Goal: Task Accomplishment & Management: Manage account settings

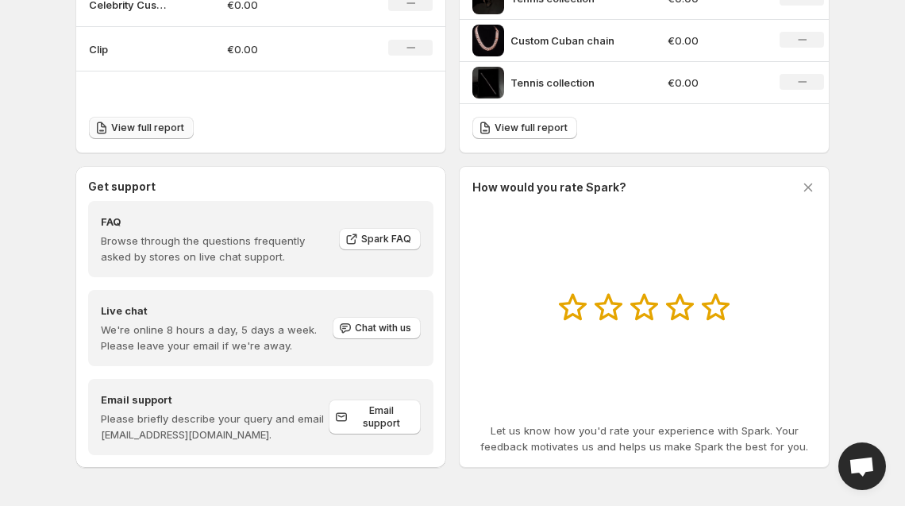
scroll to position [1073, 0]
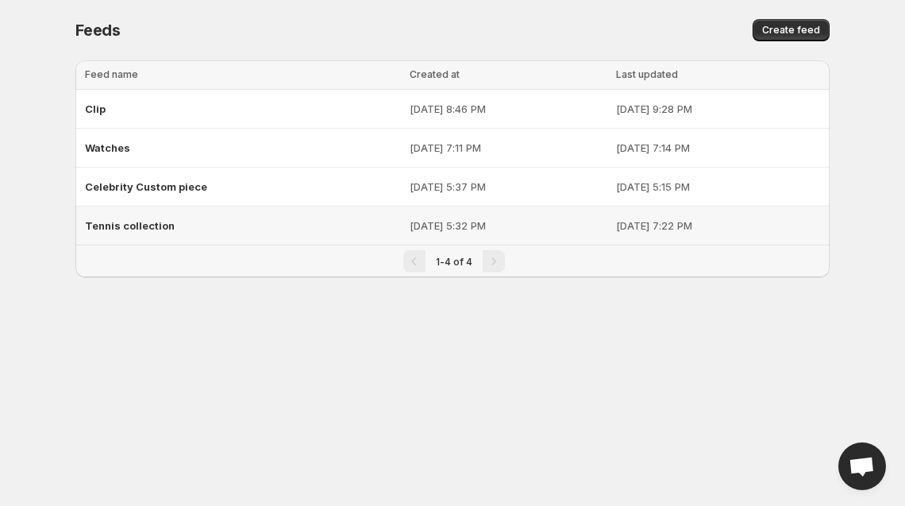
click at [97, 232] on span "Tennis collection" at bounding box center [130, 225] width 90 height 13
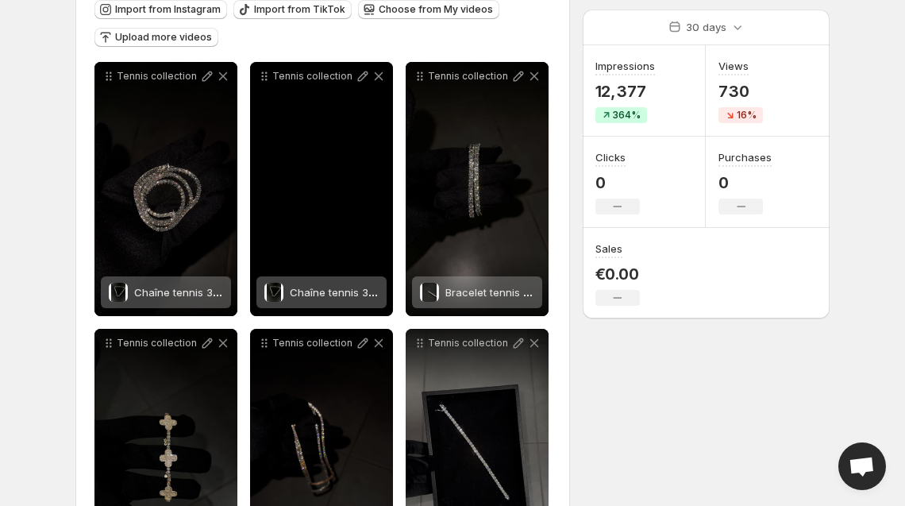
scroll to position [75, 0]
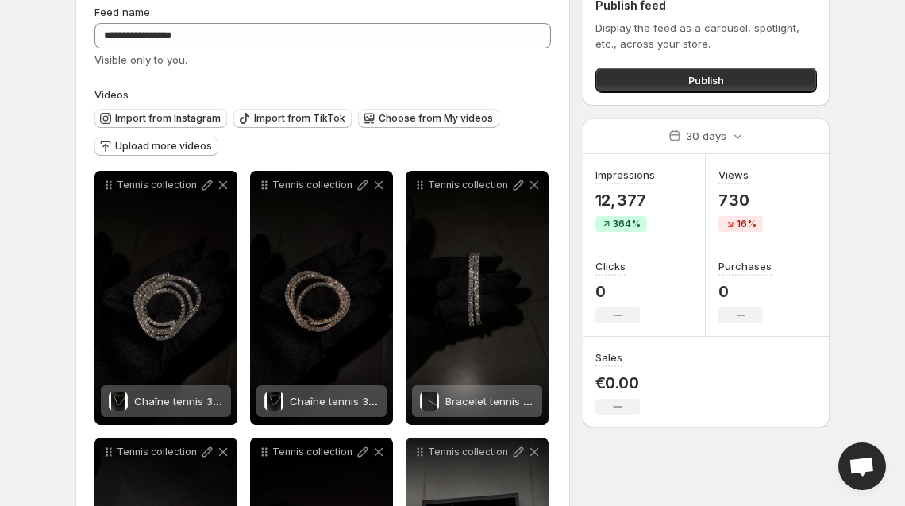
click at [400, 102] on label "Videos" at bounding box center [322, 95] width 456 height 16
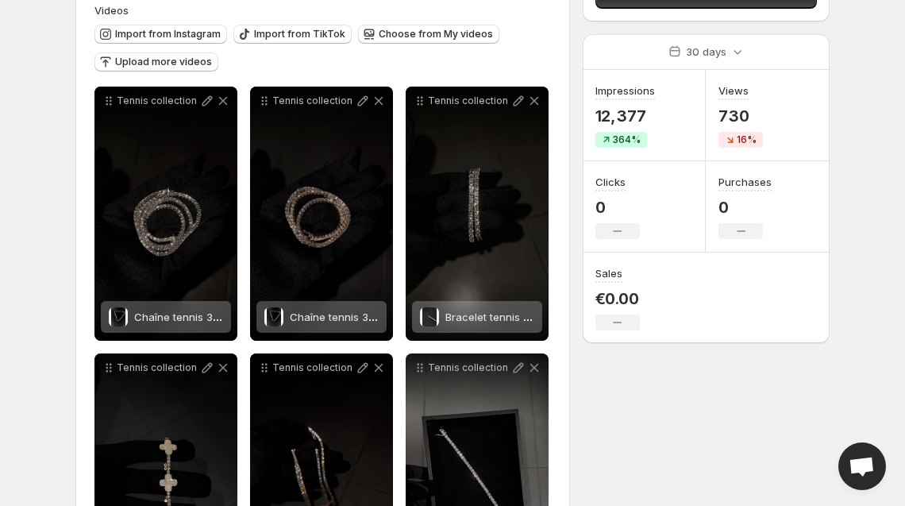
scroll to position [0, 0]
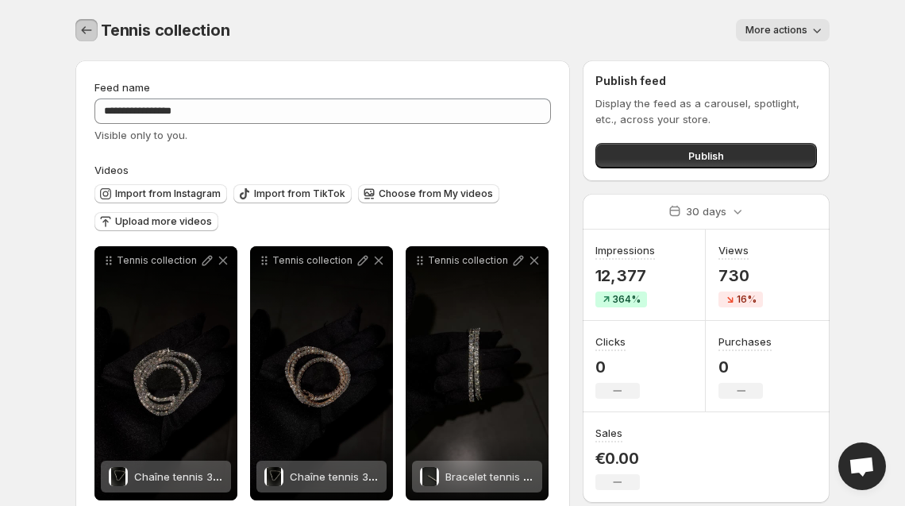
click at [75, 27] on button "Settings" at bounding box center [86, 30] width 22 height 22
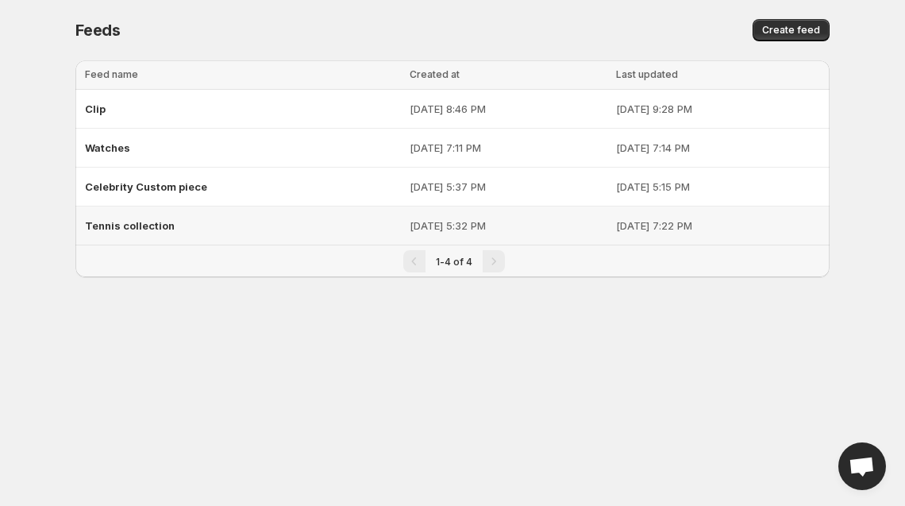
click at [163, 240] on div "Tennis collection" at bounding box center [242, 225] width 315 height 29
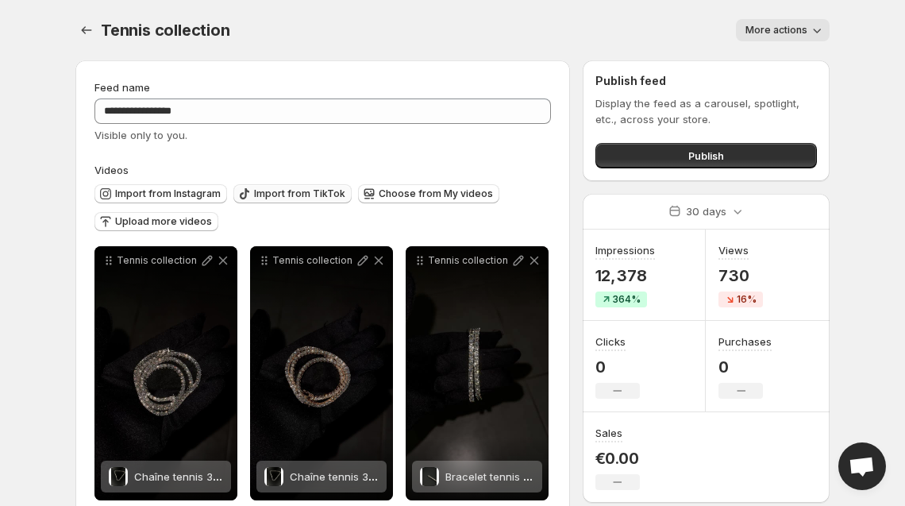
scroll to position [40, 0]
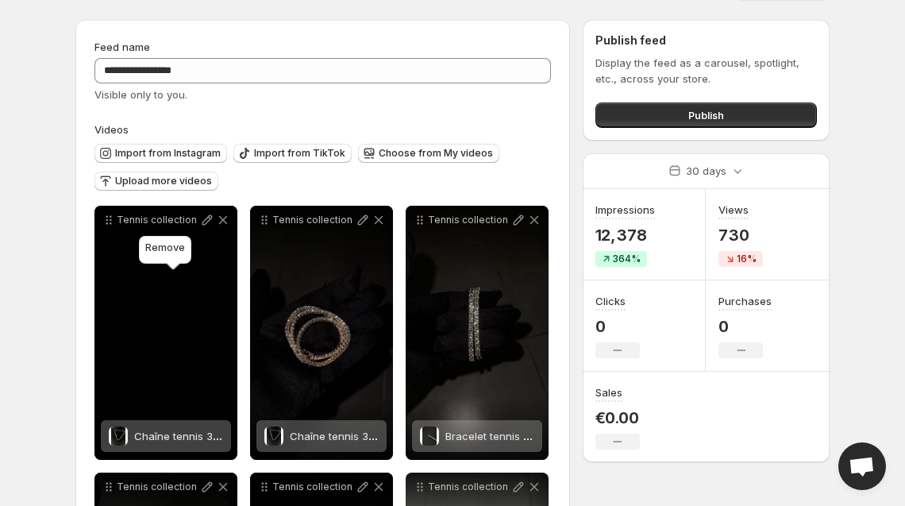
click at [215, 228] on icon at bounding box center [223, 220] width 16 height 16
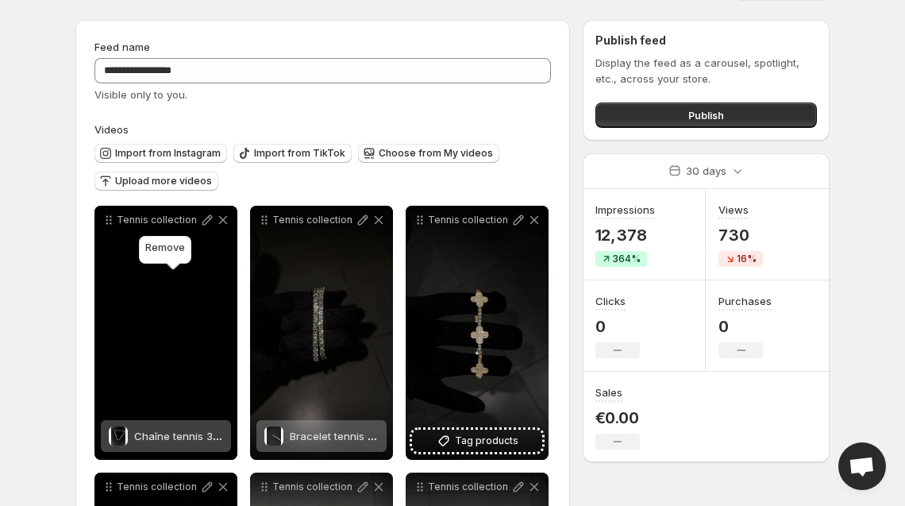
click at [215, 228] on icon at bounding box center [223, 220] width 16 height 16
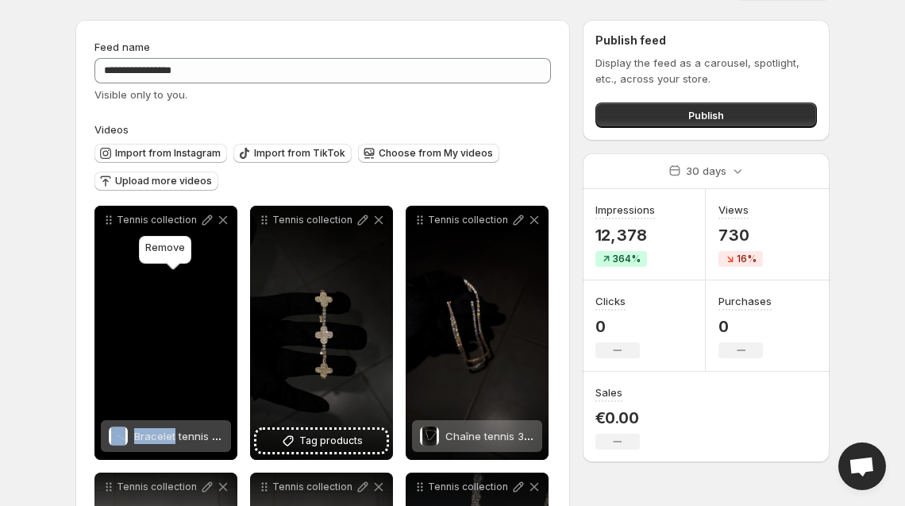
click at [215, 228] on icon at bounding box center [223, 220] width 16 height 16
click at [371, 228] on icon at bounding box center [379, 220] width 16 height 16
click at [526, 228] on icon at bounding box center [534, 220] width 16 height 16
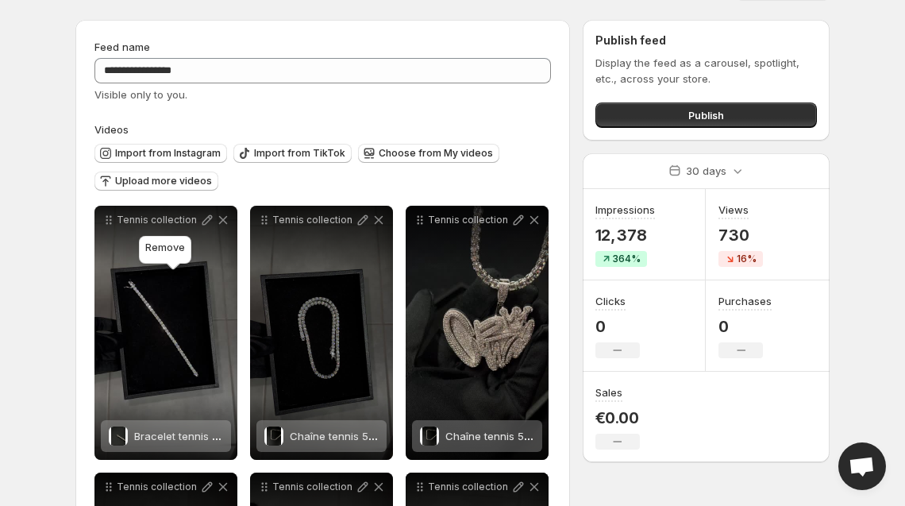
click at [215, 228] on icon at bounding box center [223, 220] width 16 height 16
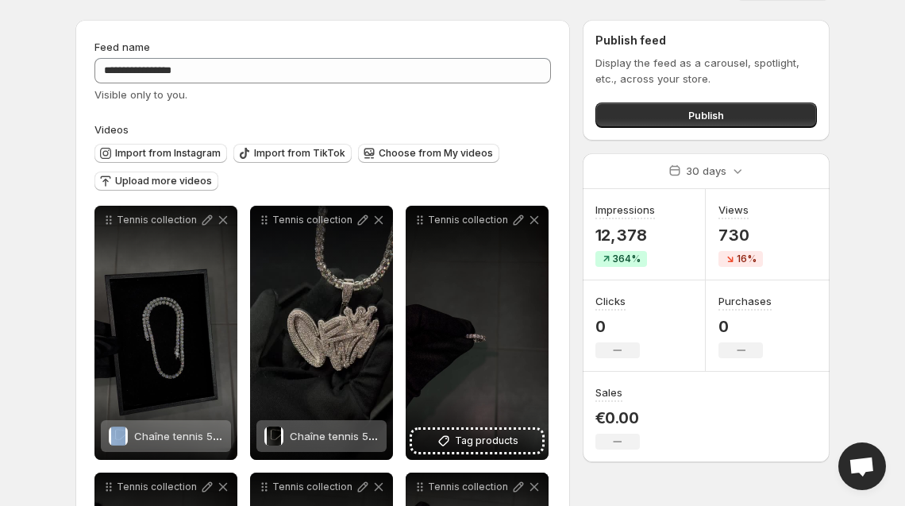
click at [215, 228] on icon at bounding box center [223, 220] width 16 height 16
click at [371, 228] on icon at bounding box center [379, 220] width 16 height 16
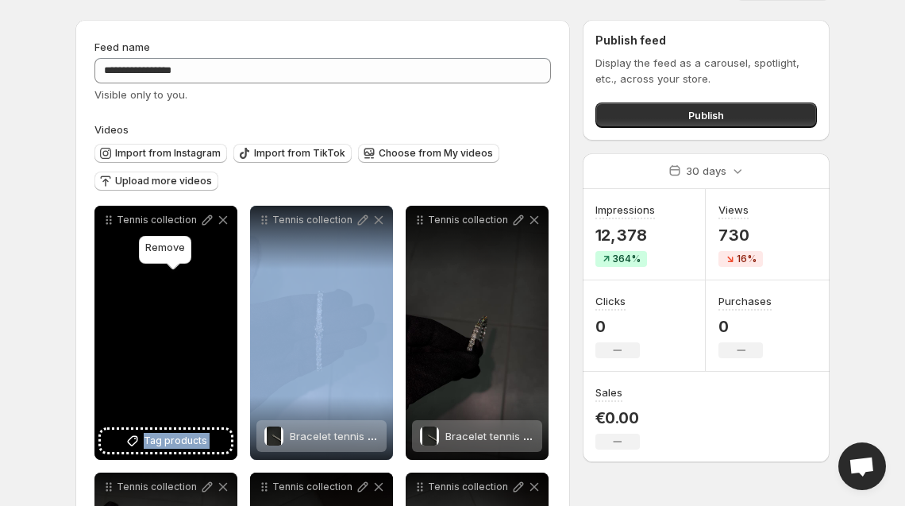
click at [215, 228] on icon at bounding box center [223, 220] width 16 height 16
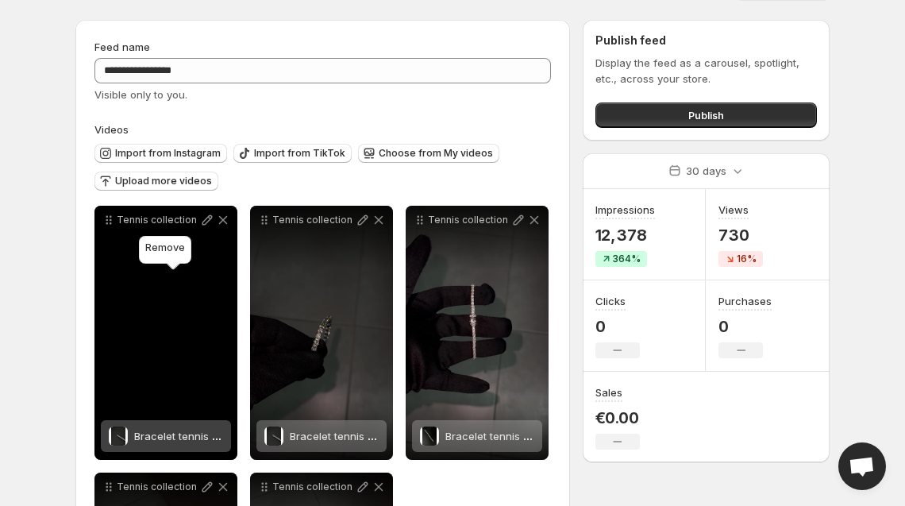
click at [215, 228] on icon at bounding box center [223, 220] width 16 height 16
click at [371, 228] on icon at bounding box center [379, 220] width 16 height 16
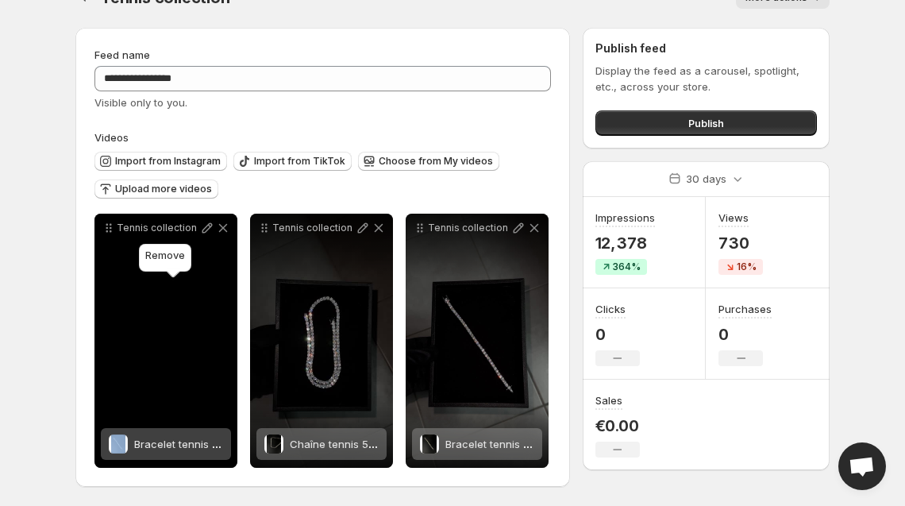
click at [215, 236] on icon at bounding box center [223, 228] width 16 height 16
click at [371, 236] on icon at bounding box center [379, 228] width 16 height 16
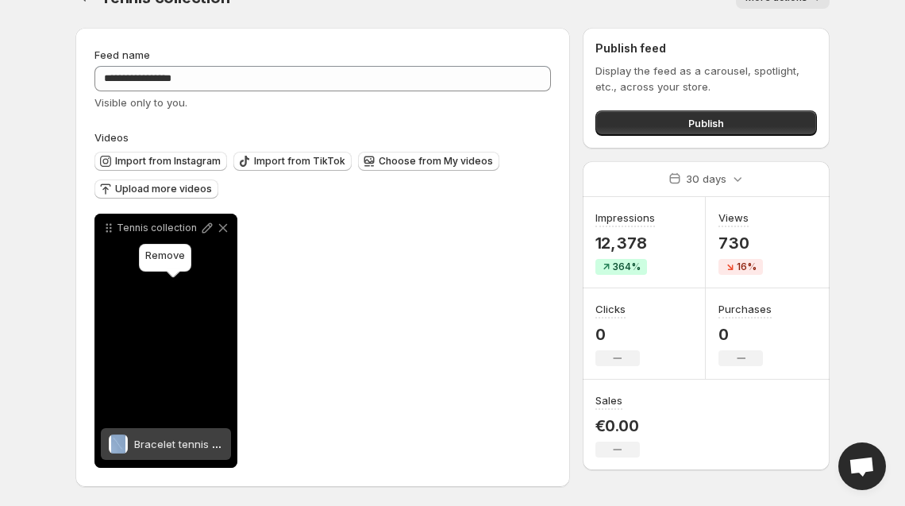
click at [215, 236] on icon at bounding box center [223, 228] width 16 height 16
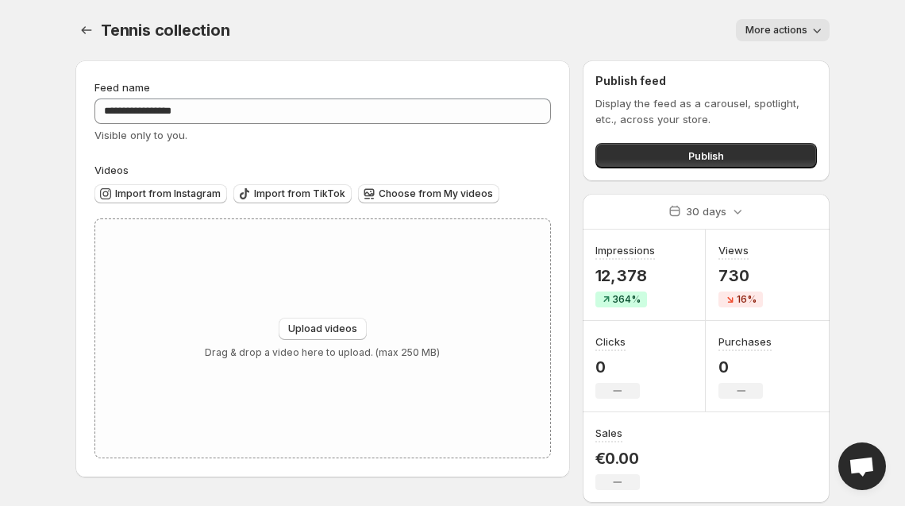
scroll to position [0, 0]
click at [792, 34] on span "More actions" at bounding box center [776, 30] width 62 height 13
click at [792, 75] on span "Delete" at bounding box center [791, 73] width 32 height 13
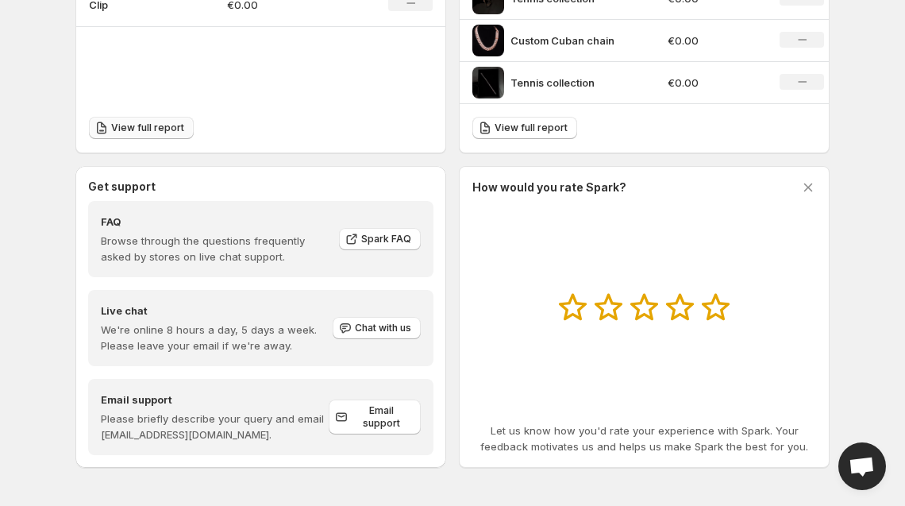
scroll to position [1679, 0]
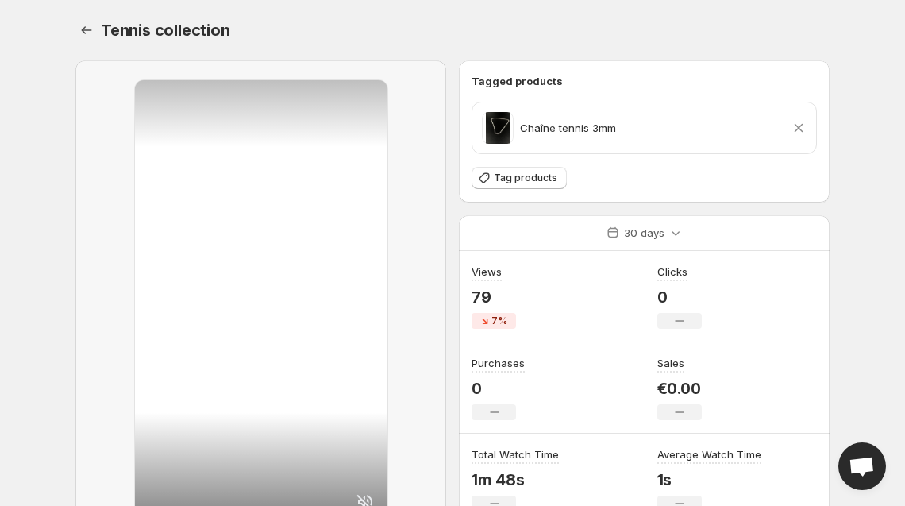
click at [614, 21] on div "Tennis collection. This page is ready Tennis collection" at bounding box center [452, 30] width 754 height 60
click at [588, 60] on div "Tennis collection. This page is ready Tennis collection" at bounding box center [452, 30] width 754 height 60
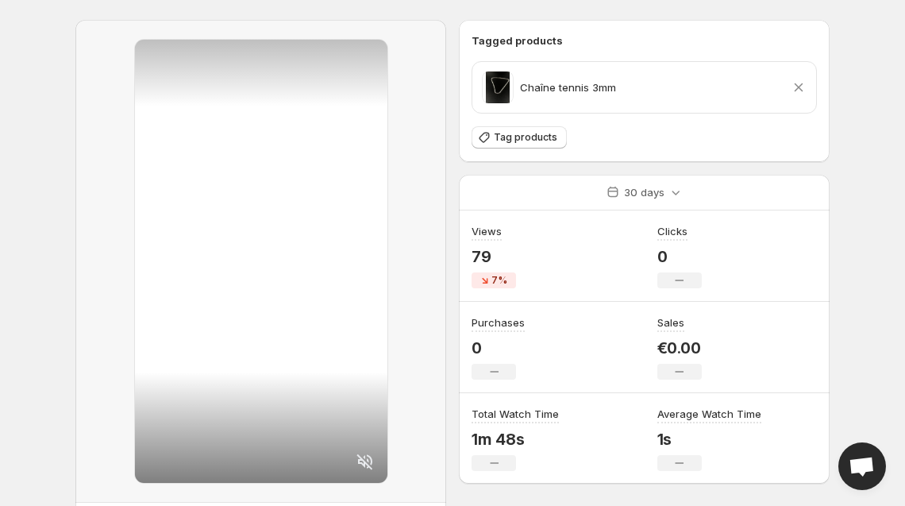
scroll to position [483, 0]
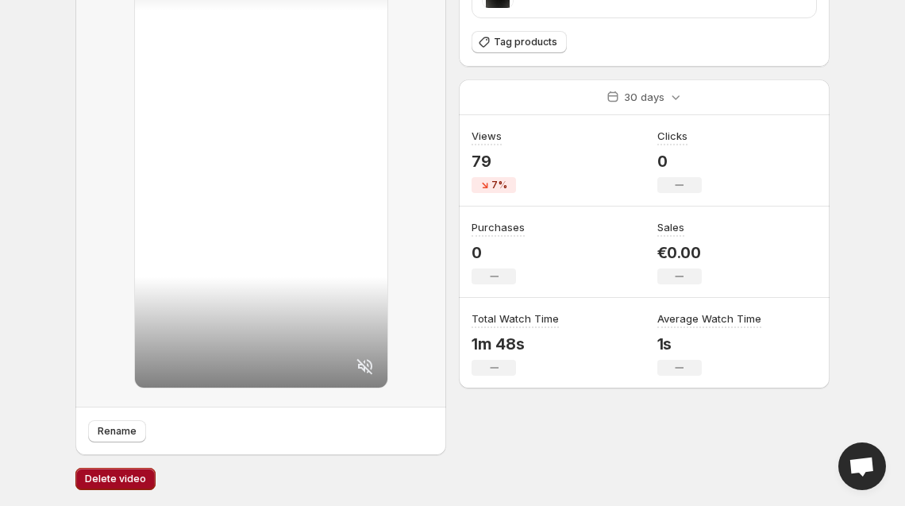
click at [87, 477] on span "Delete video" at bounding box center [115, 478] width 61 height 13
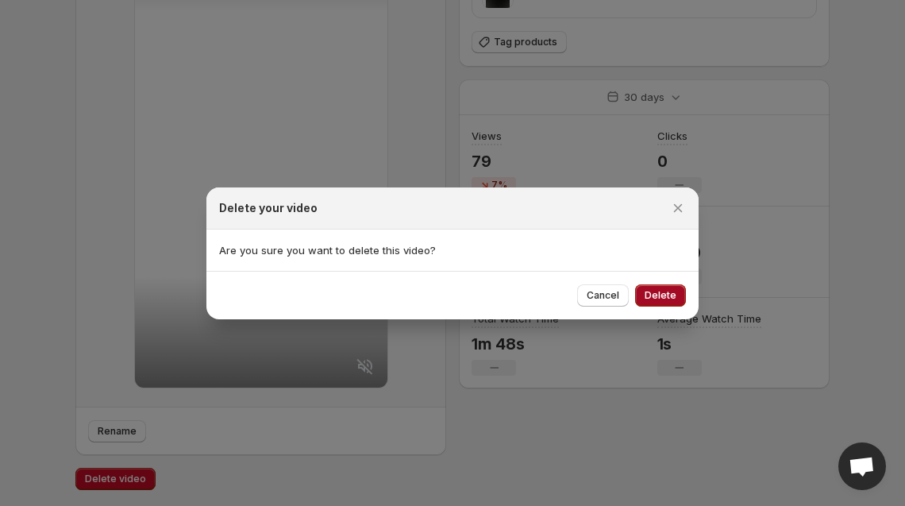
click at [676, 302] on span "Delete" at bounding box center [661, 295] width 32 height 13
